Goal: Find specific page/section

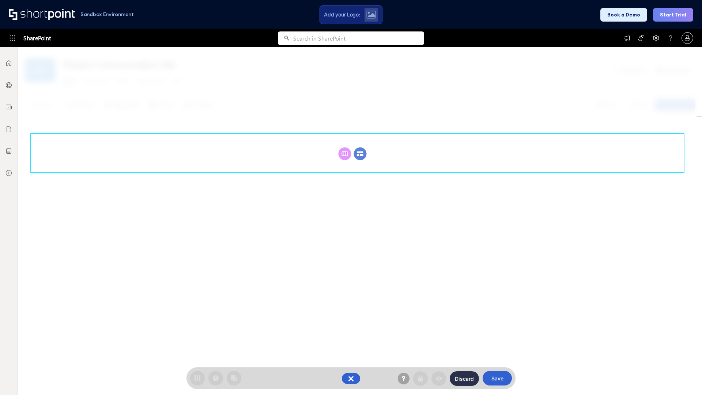
scroll to position [100, 0]
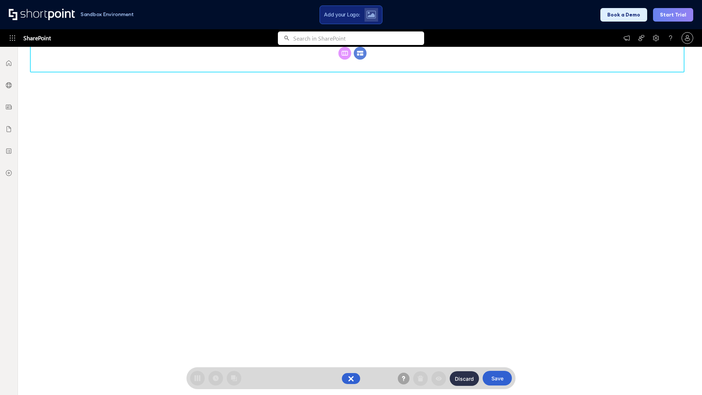
click at [360, 60] on circle at bounding box center [360, 53] width 13 height 13
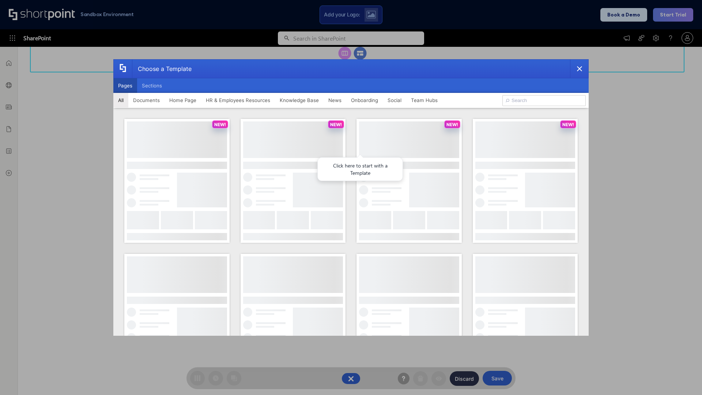
scroll to position [0, 0]
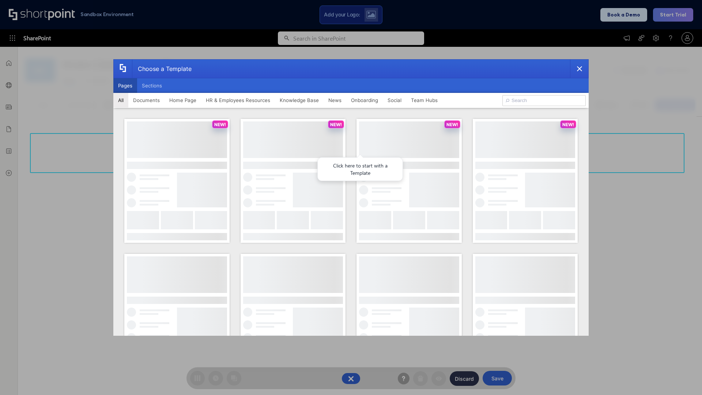
click at [125, 86] on button "Pages" at bounding box center [125, 85] width 24 height 15
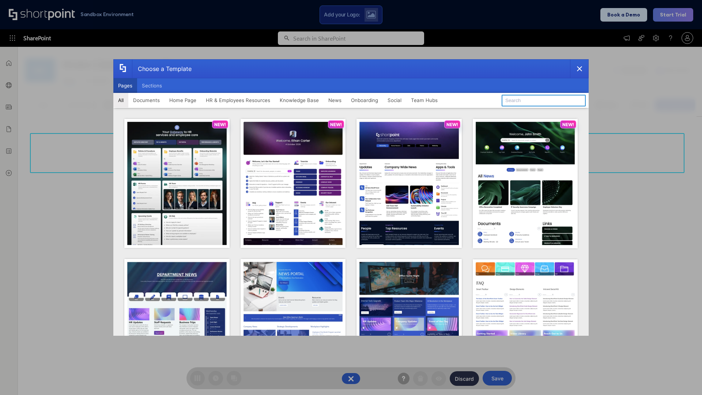
type input "News Portal 1"
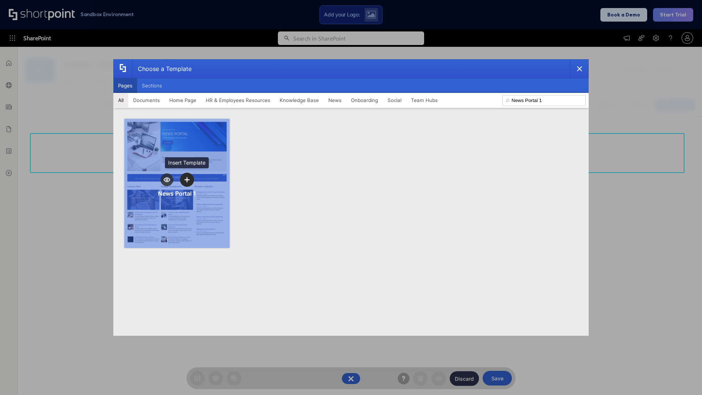
click at [187, 179] on icon "template selector" at bounding box center [186, 179] width 5 height 5
